Goal: Find specific page/section: Find specific page/section

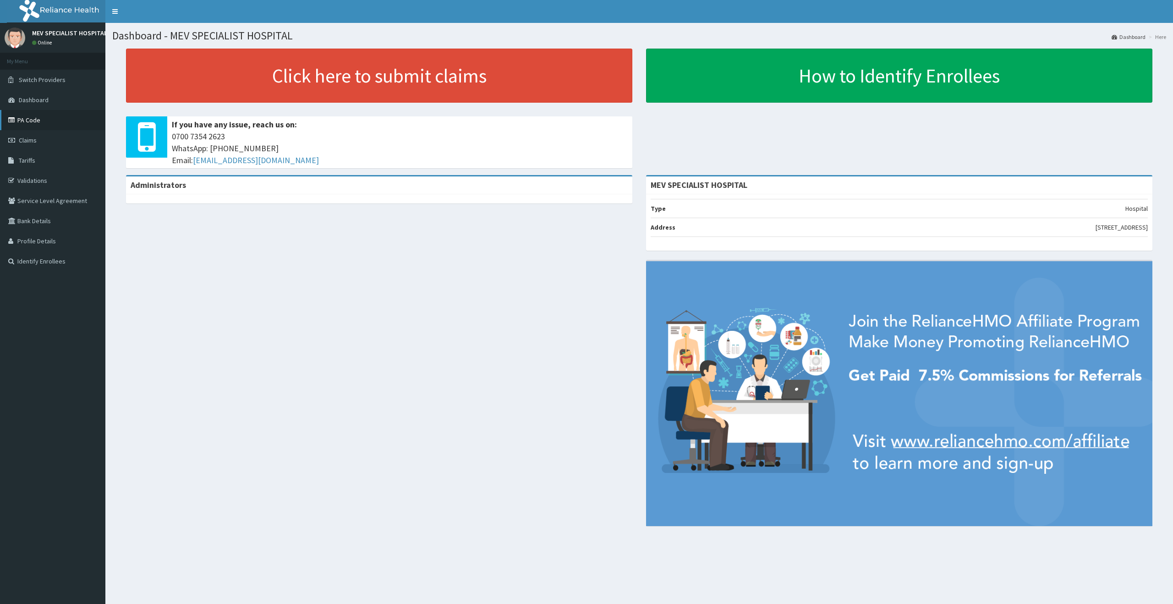
click at [39, 125] on link "PA Code" at bounding box center [52, 120] width 105 height 20
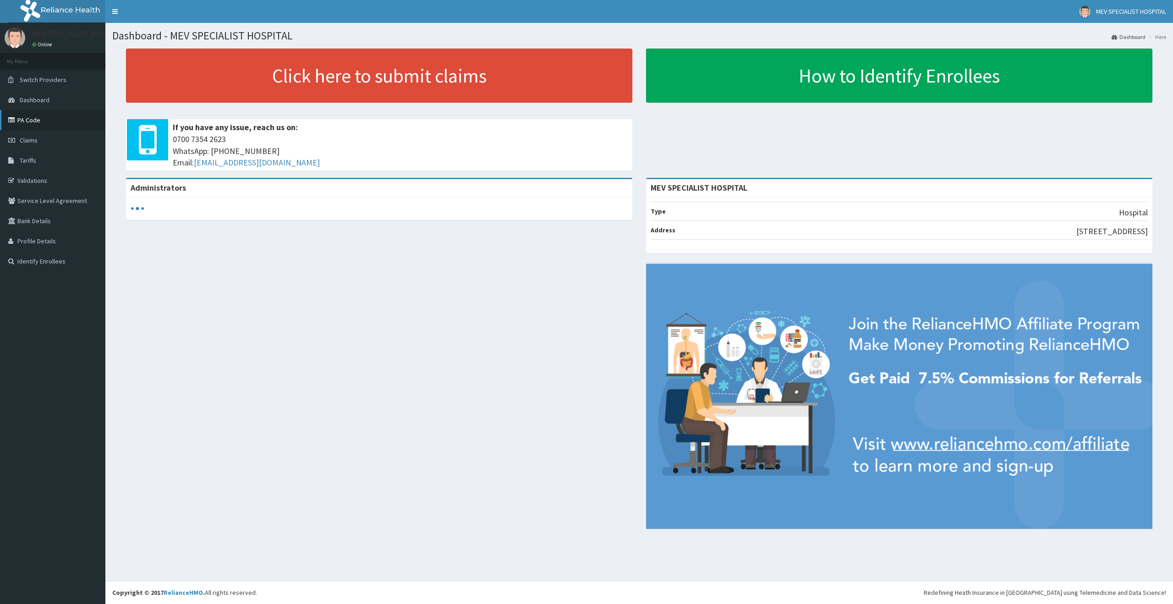
click at [26, 123] on link "PA Code" at bounding box center [52, 120] width 105 height 20
